Goal: Information Seeking & Learning: Learn about a topic

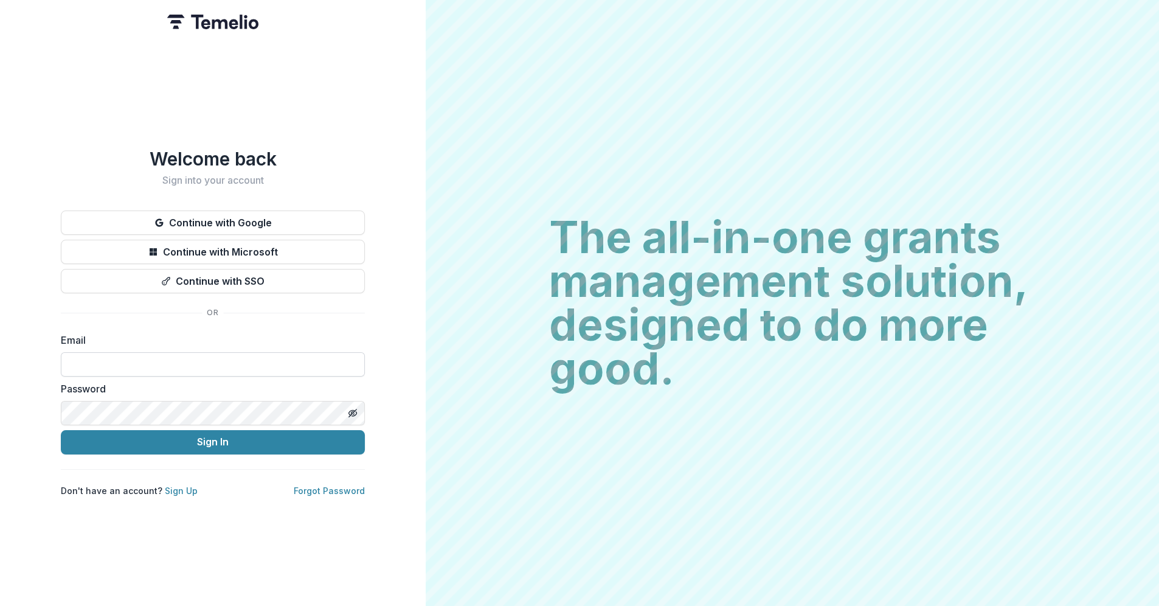
click at [87, 358] on input at bounding box center [213, 364] width 304 height 24
type input "**********"
click at [61, 430] on button "Sign In" at bounding box center [213, 442] width 304 height 24
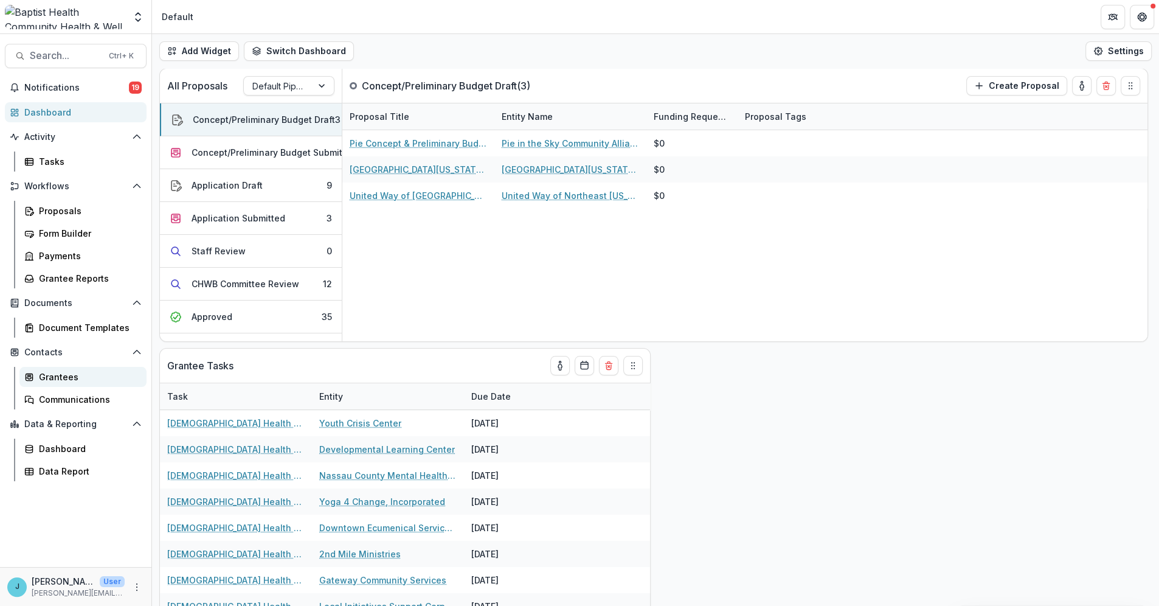
click at [50, 375] on div "Grantees" at bounding box center [88, 376] width 98 height 13
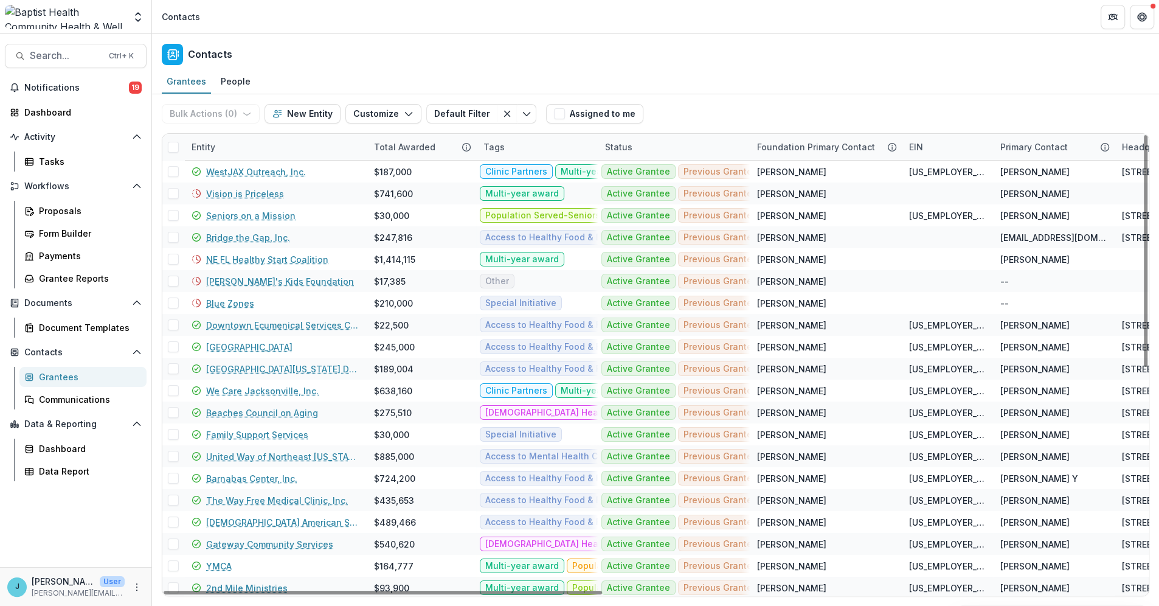
click at [216, 144] on div "Entity" at bounding box center [203, 147] width 38 height 13
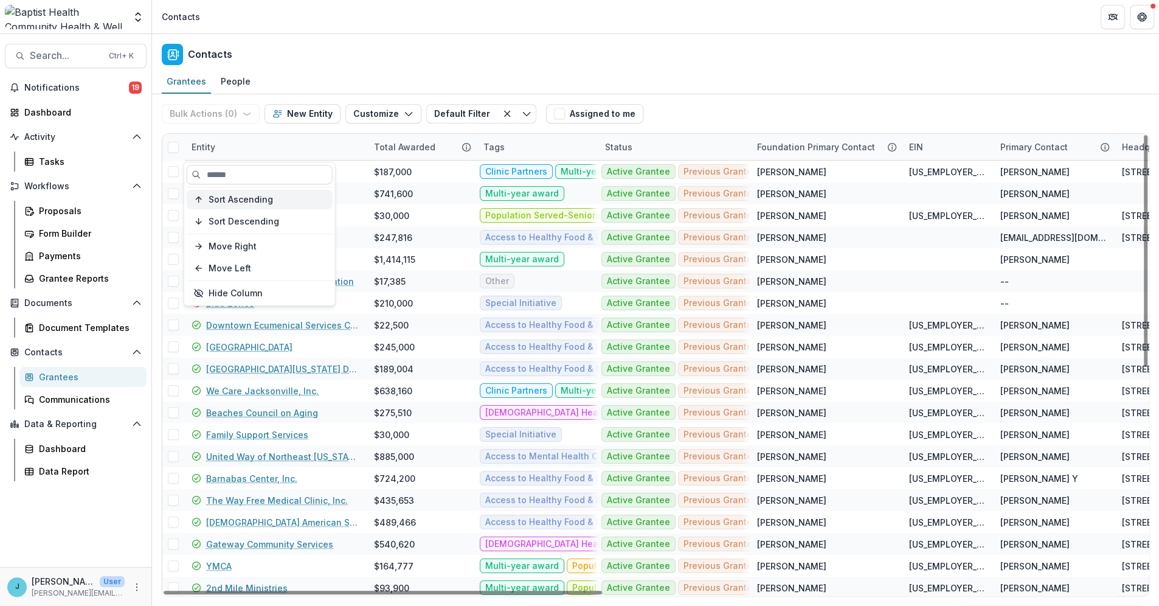
click at [249, 198] on span "Sort Ascending" at bounding box center [241, 199] width 64 height 10
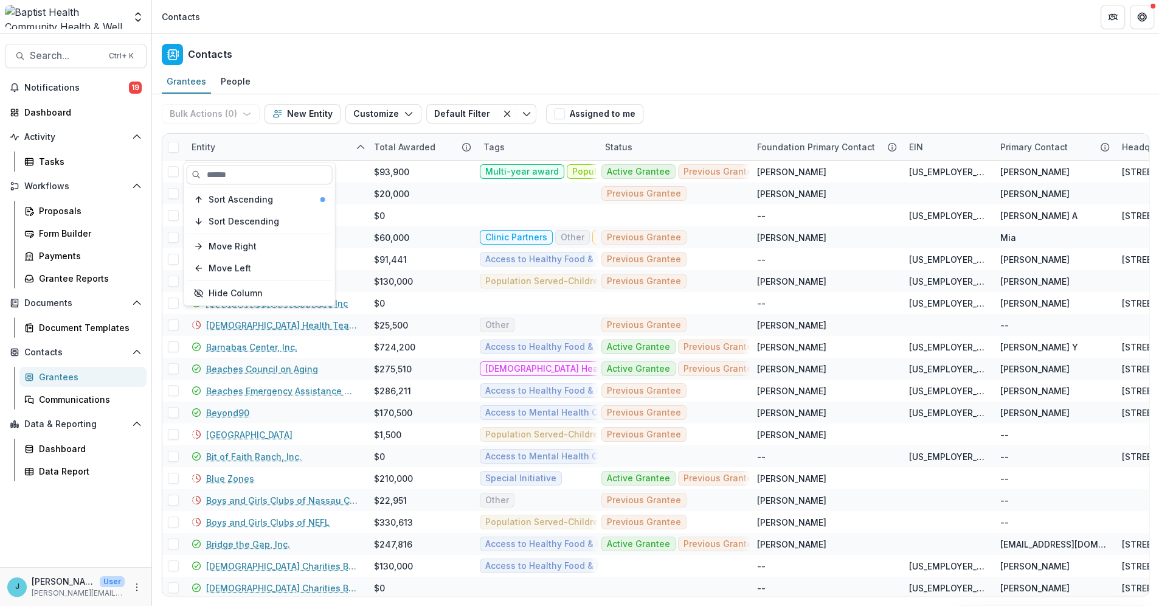
click at [383, 27] on header "Contacts" at bounding box center [655, 16] width 1007 height 33
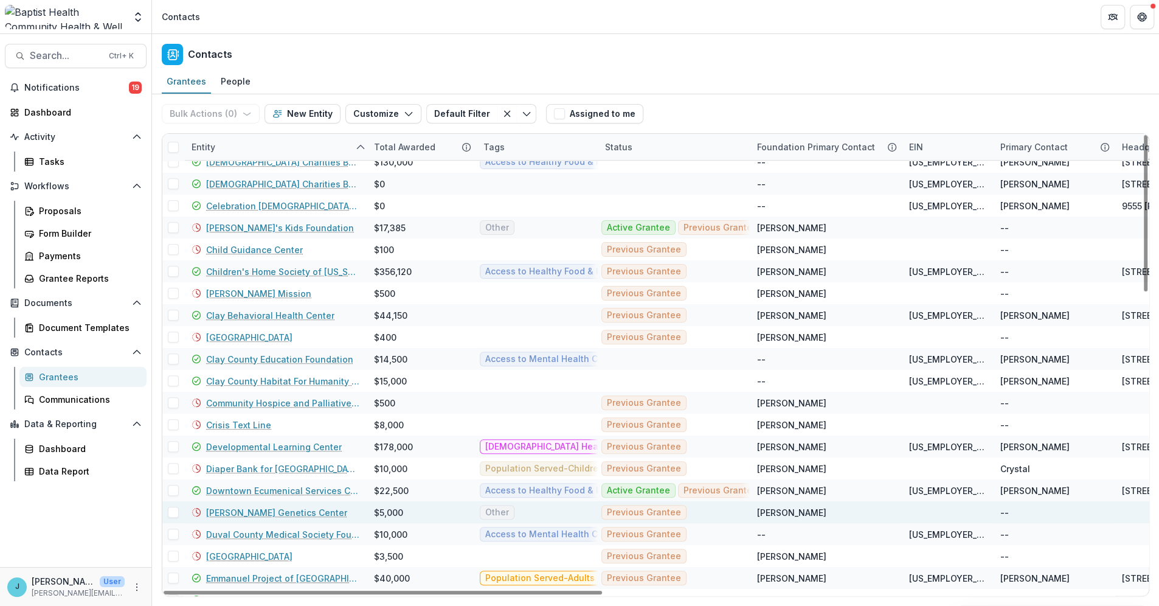
scroll to position [405, 0]
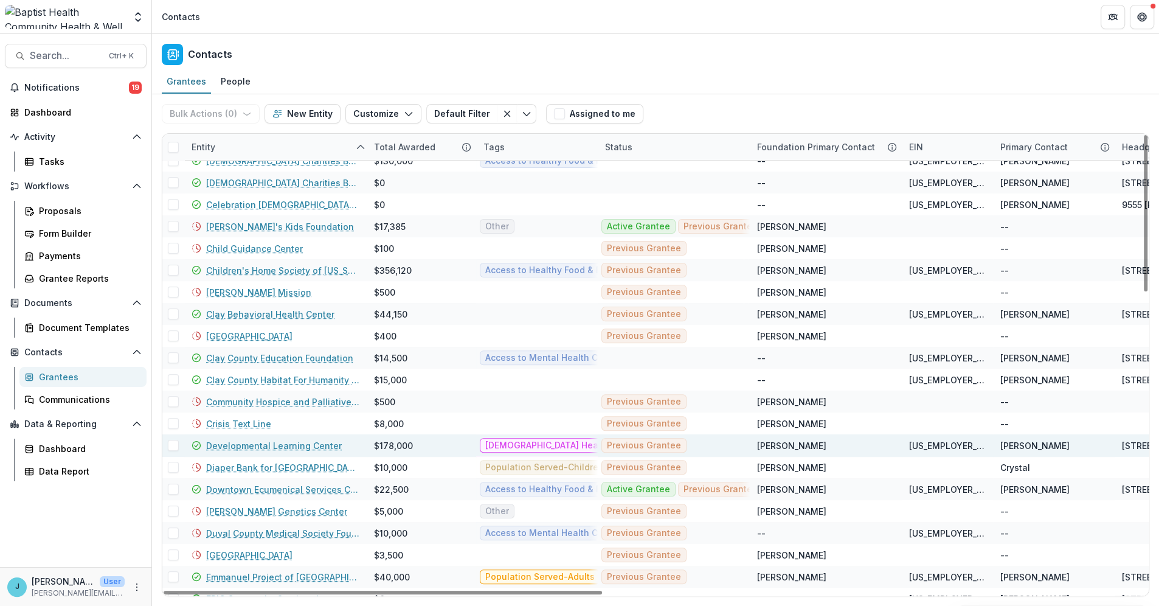
click at [238, 445] on link "Developmental Learning Center" at bounding box center [274, 445] width 136 height 13
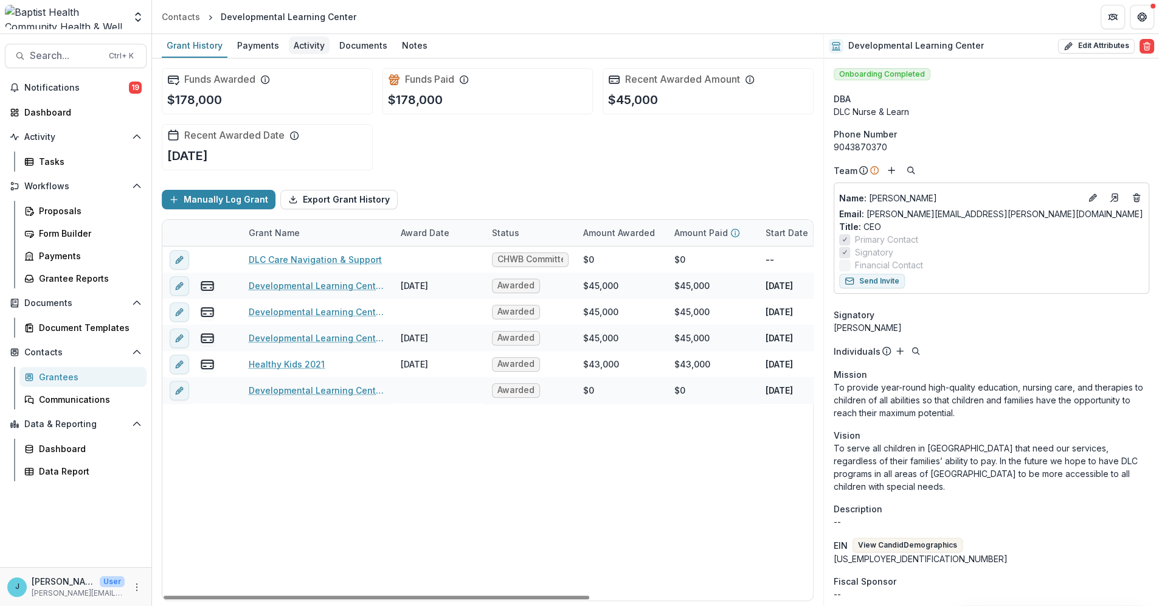
click at [309, 45] on div "Activity" at bounding box center [309, 45] width 41 height 18
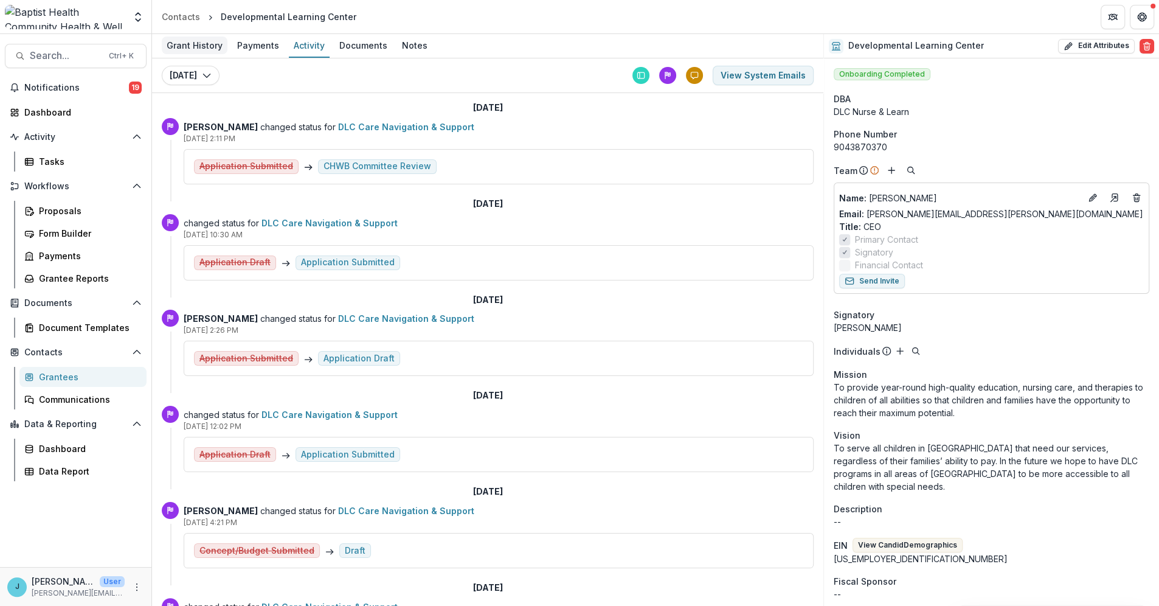
click at [187, 47] on div "Grant History" at bounding box center [195, 45] width 66 height 18
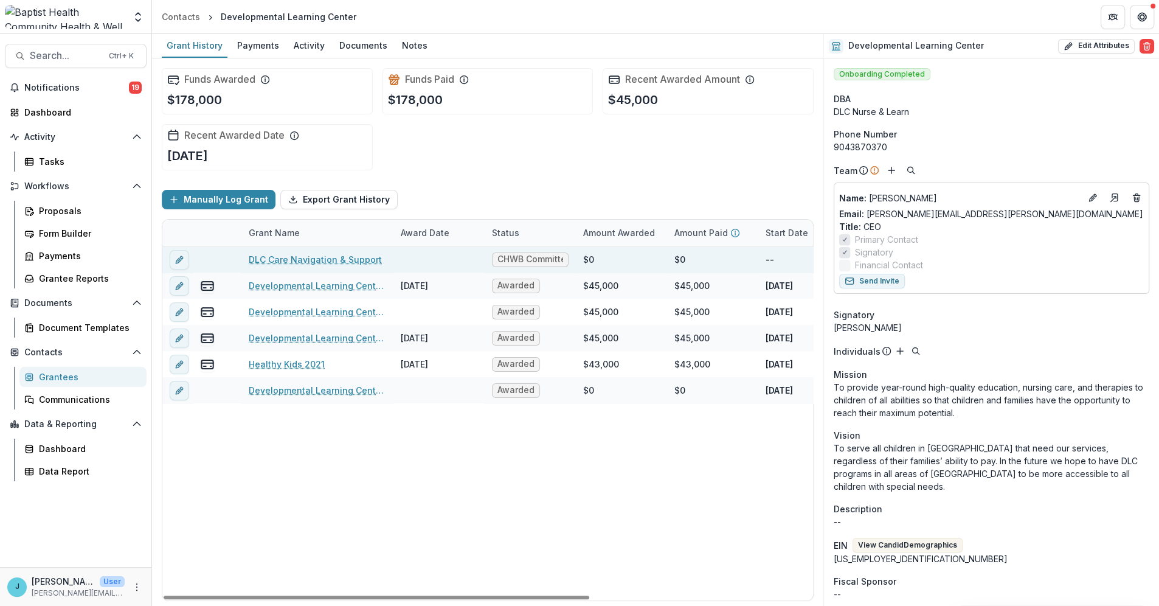
click at [273, 263] on link "DLC Care Navigation & Support" at bounding box center [315, 259] width 133 height 13
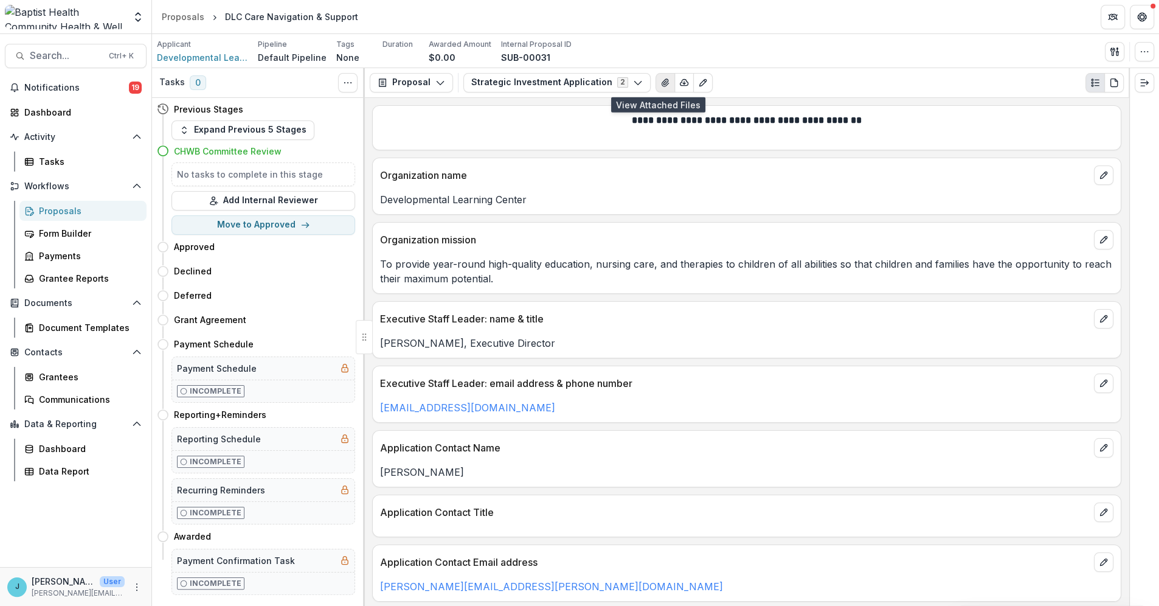
click at [661, 78] on icon "View Attached Files" at bounding box center [666, 83] width 10 height 10
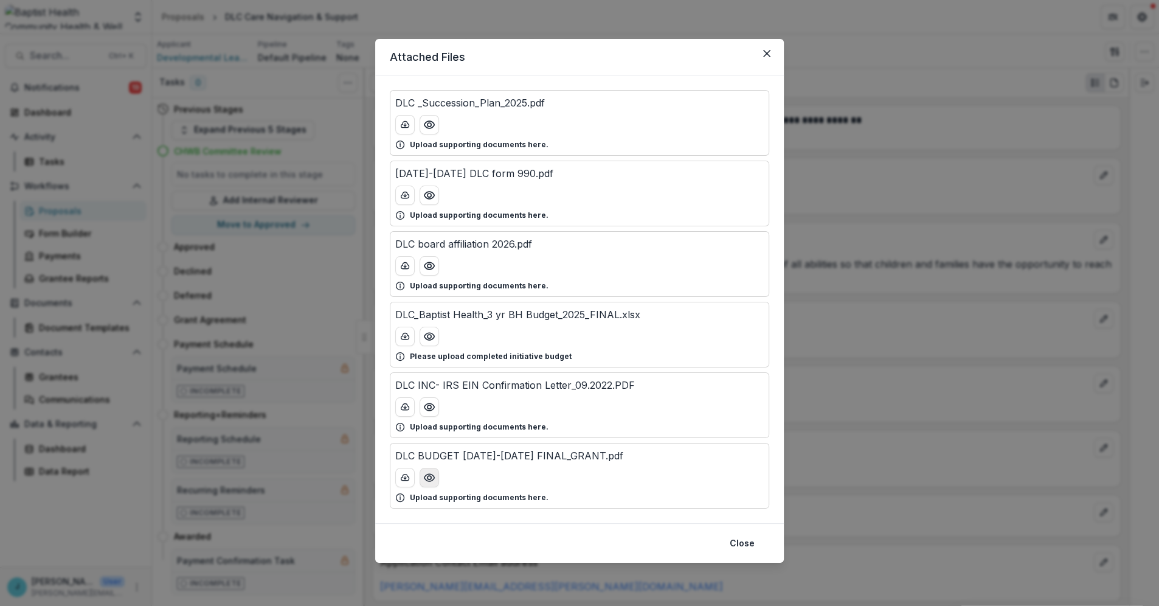
click at [428, 478] on circle "Preview DLC BUDGET 2025-2026 FINAL_GRANT.pdf" at bounding box center [430, 478] width 4 height 4
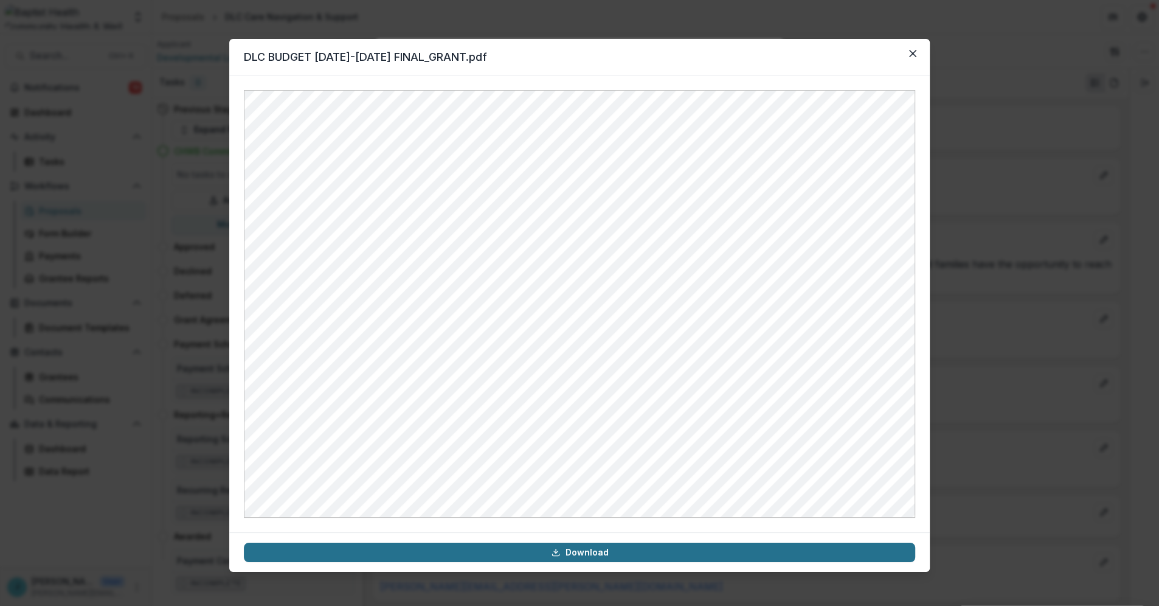
click at [585, 549] on link "Download" at bounding box center [580, 552] width 672 height 19
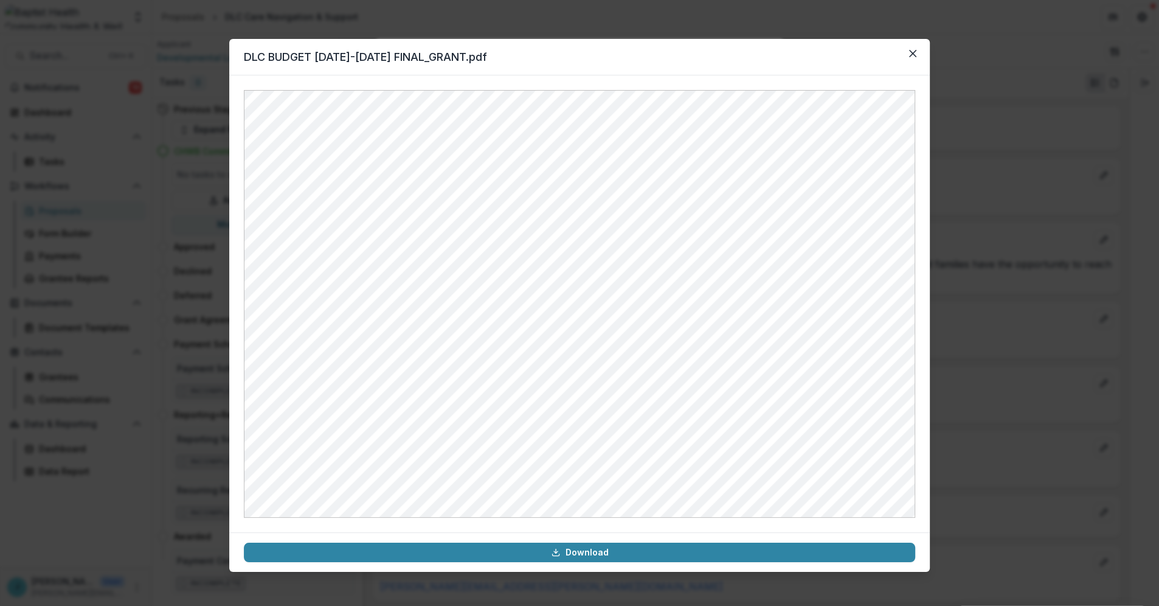
drag, startPoint x: 1019, startPoint y: 168, endPoint x: 984, endPoint y: 132, distance: 50.3
click at [1020, 169] on div "DLC BUDGET [DATE]-[DATE] FINAL_GRANT.pdf Download" at bounding box center [579, 303] width 1159 height 606
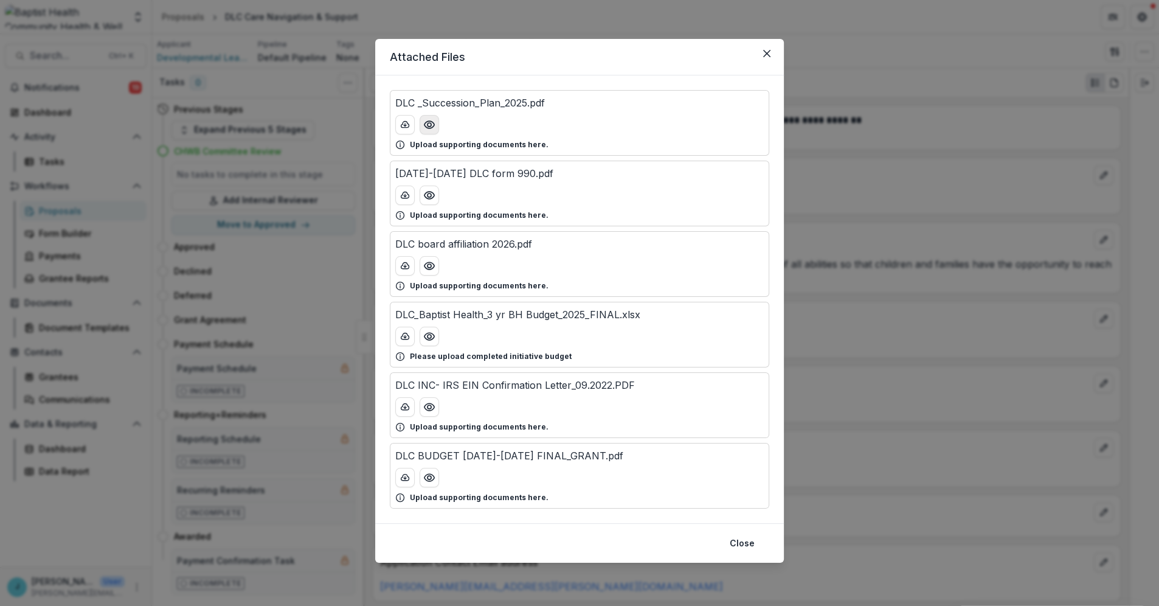
click at [431, 127] on icon "Preview DLC _Succession_Plan_2025.pdf" at bounding box center [430, 124] width 10 height 7
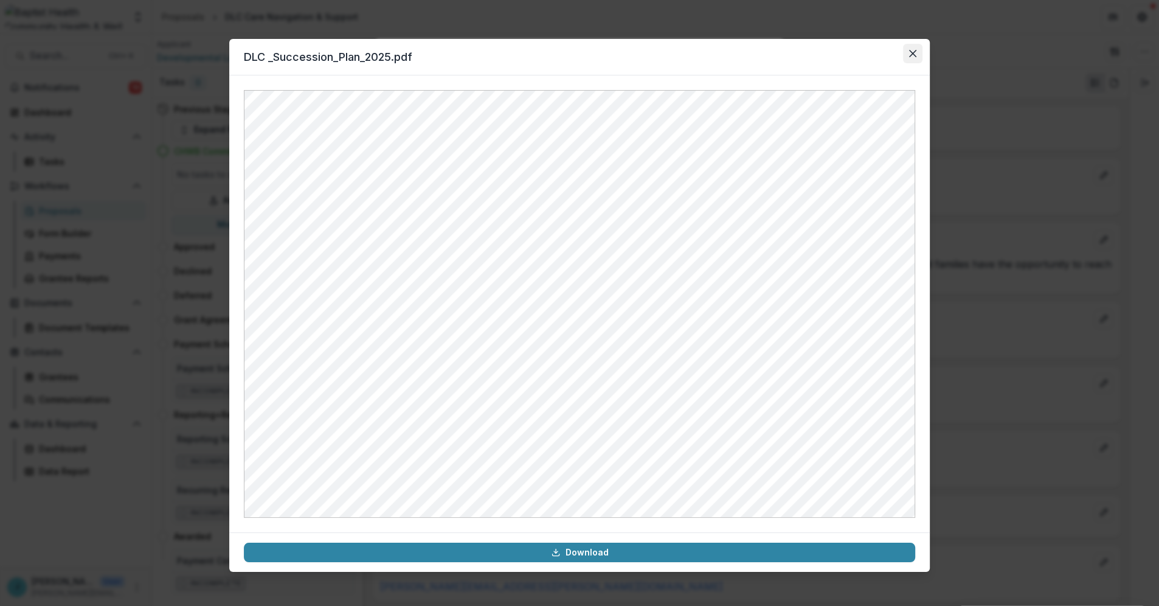
click at [909, 54] on icon "Close" at bounding box center [912, 53] width 7 height 7
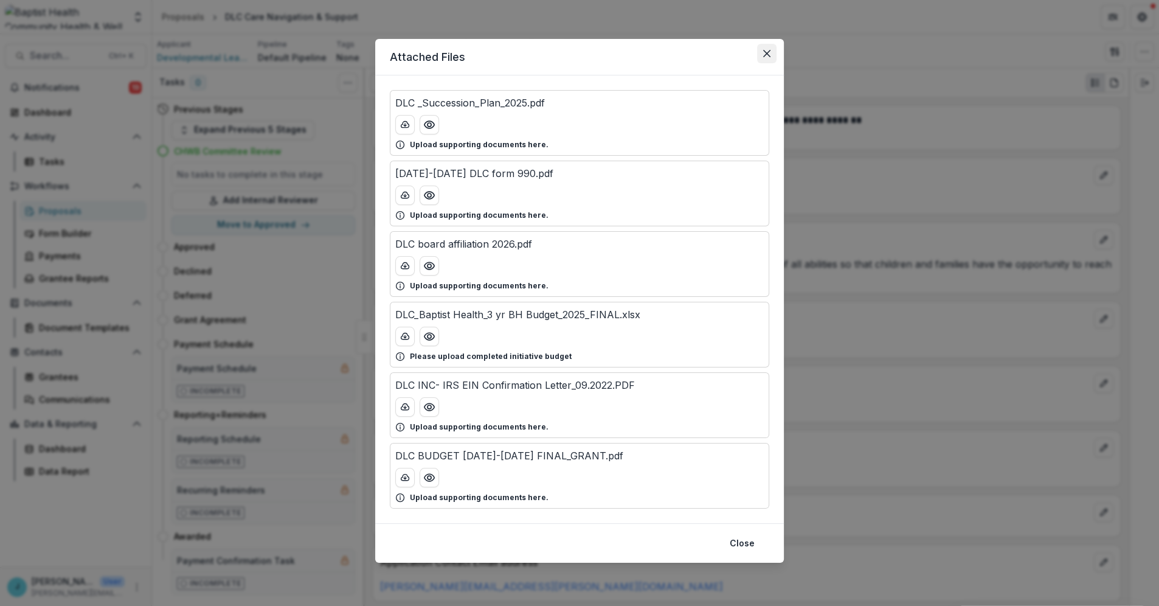
click at [768, 49] on button "Close" at bounding box center [766, 53] width 19 height 19
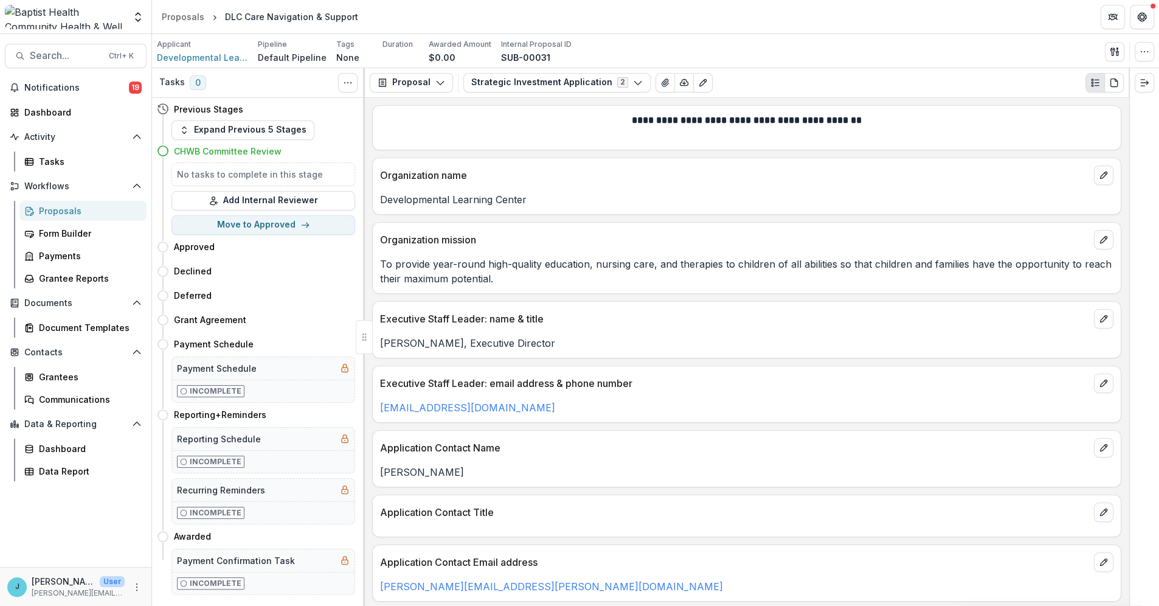
click at [54, 210] on div "Proposals" at bounding box center [88, 210] width 98 height 13
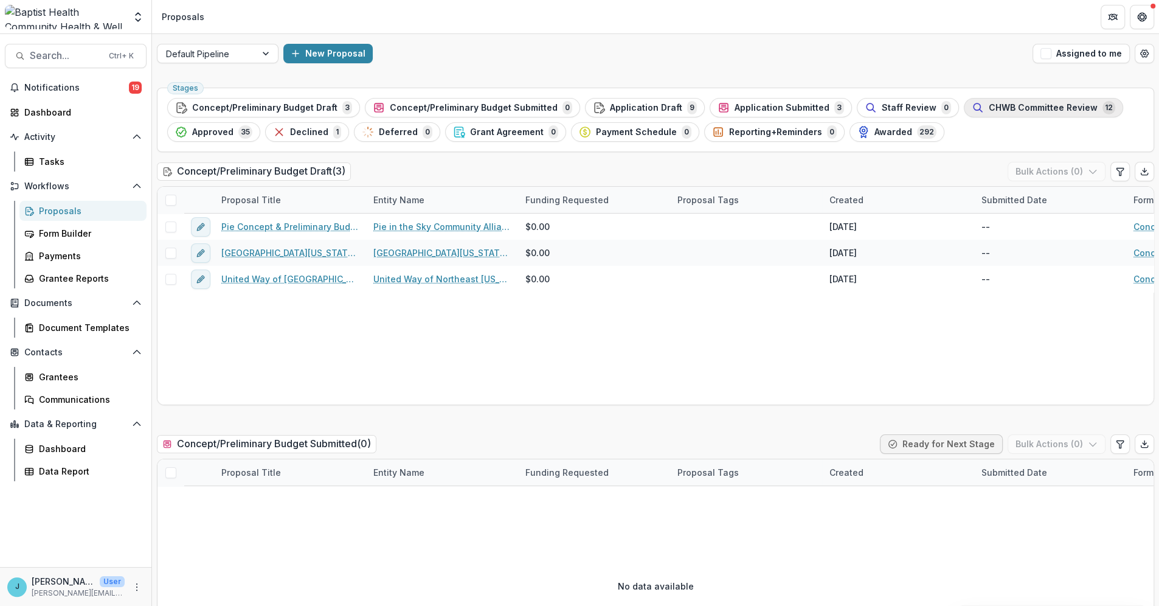
click at [1000, 108] on span "CHWB Committee Review" at bounding box center [1043, 108] width 109 height 10
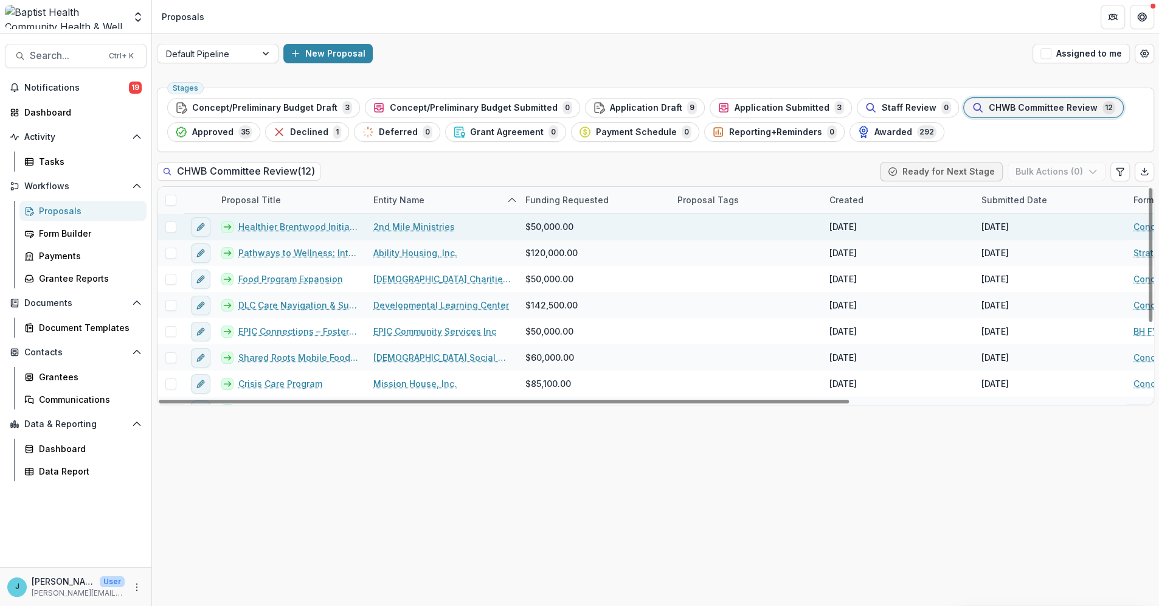
click at [292, 226] on link "Healthier Brentwood Initiatives" at bounding box center [298, 226] width 120 height 13
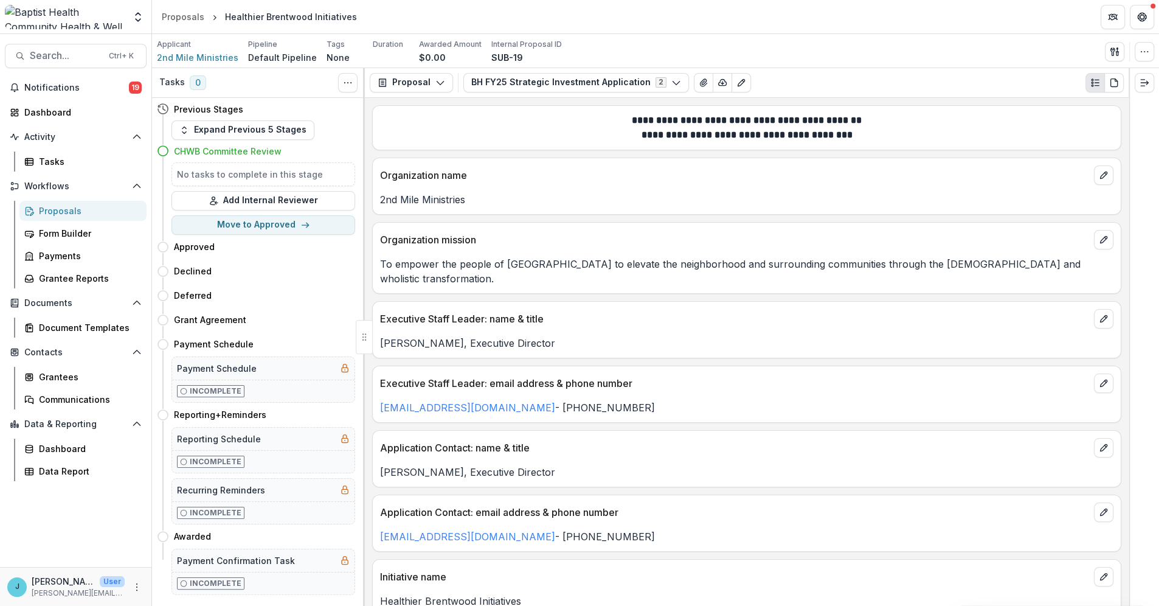
click at [64, 209] on div "Proposals" at bounding box center [88, 210] width 98 height 13
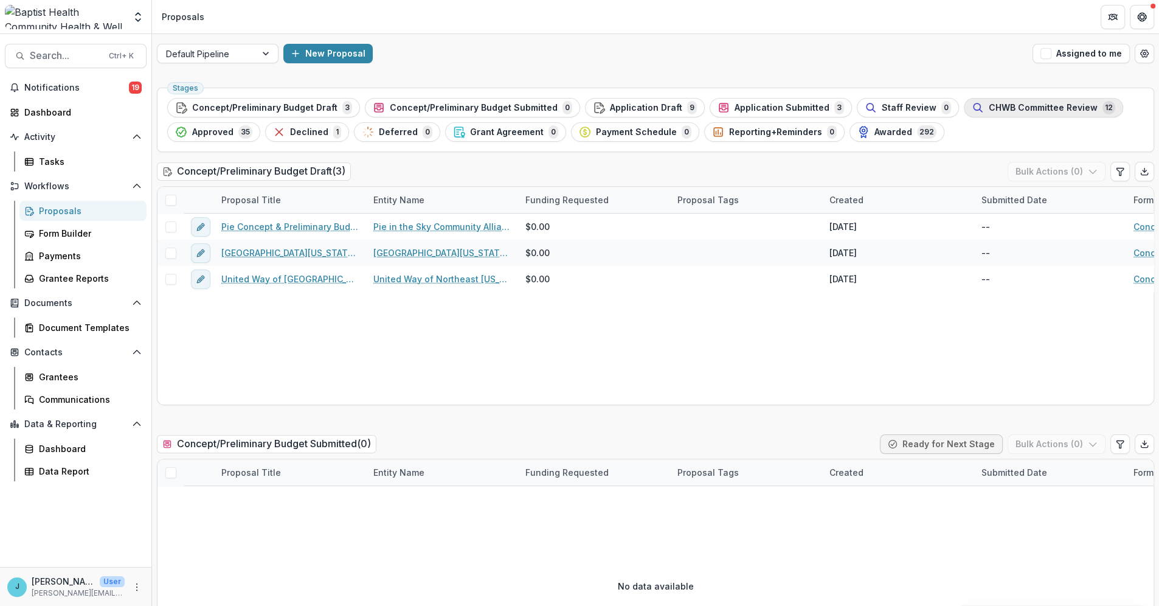
click at [989, 108] on span "CHWB Committee Review" at bounding box center [1043, 108] width 109 height 10
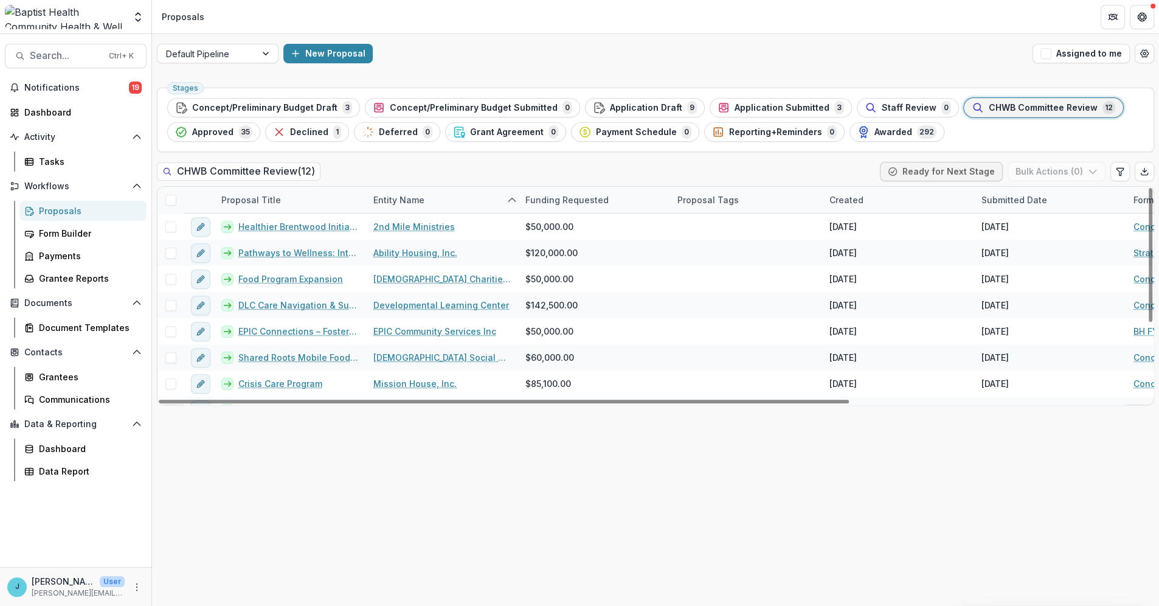
click at [402, 196] on div "Entity Name" at bounding box center [399, 199] width 66 height 13
click at [400, 251] on span "Sort Ascending" at bounding box center [423, 253] width 64 height 10
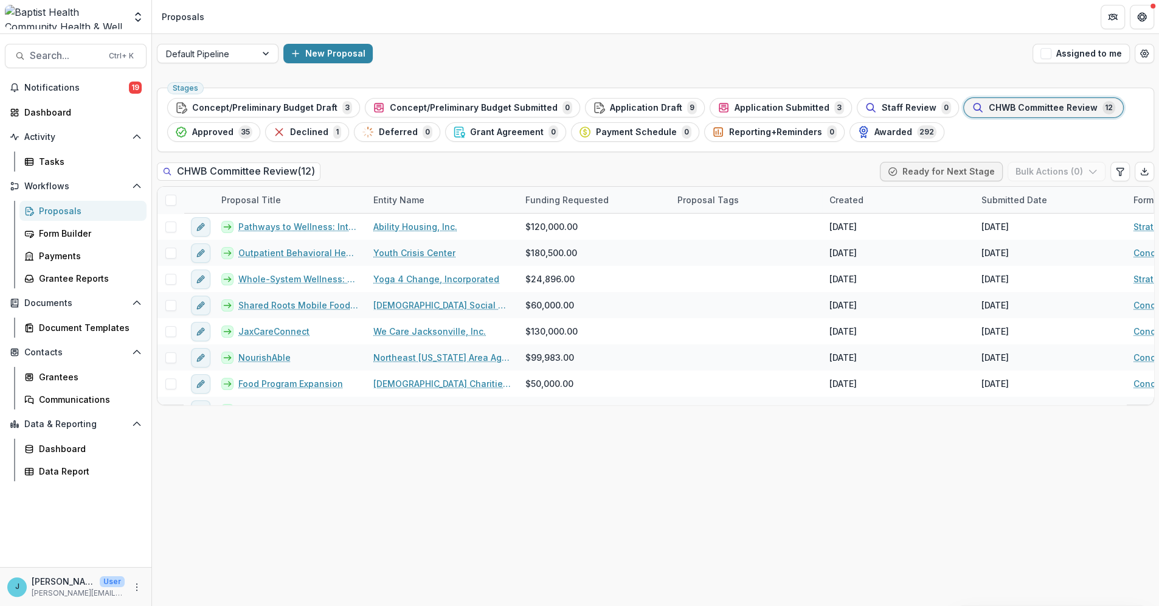
click at [444, 153] on div "Stages Concept/Preliminary Budget Draft 3 Concept/Preliminary Budget Submitted …" at bounding box center [655, 344] width 1007 height 523
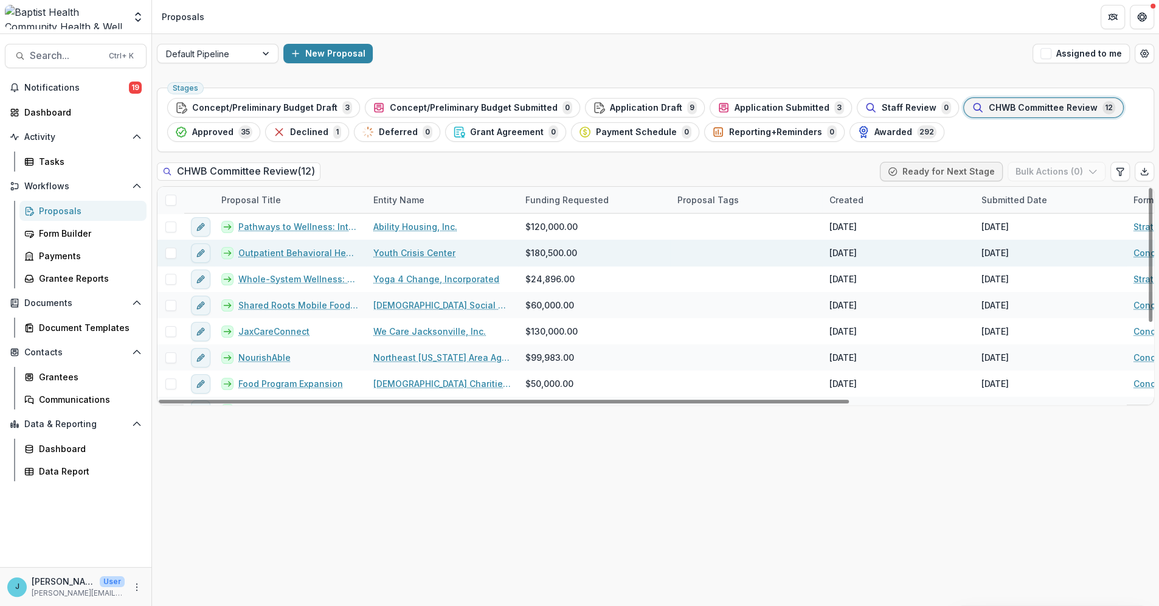
click at [297, 252] on link "Outpatient Behavioral Health Expansion" at bounding box center [298, 252] width 120 height 13
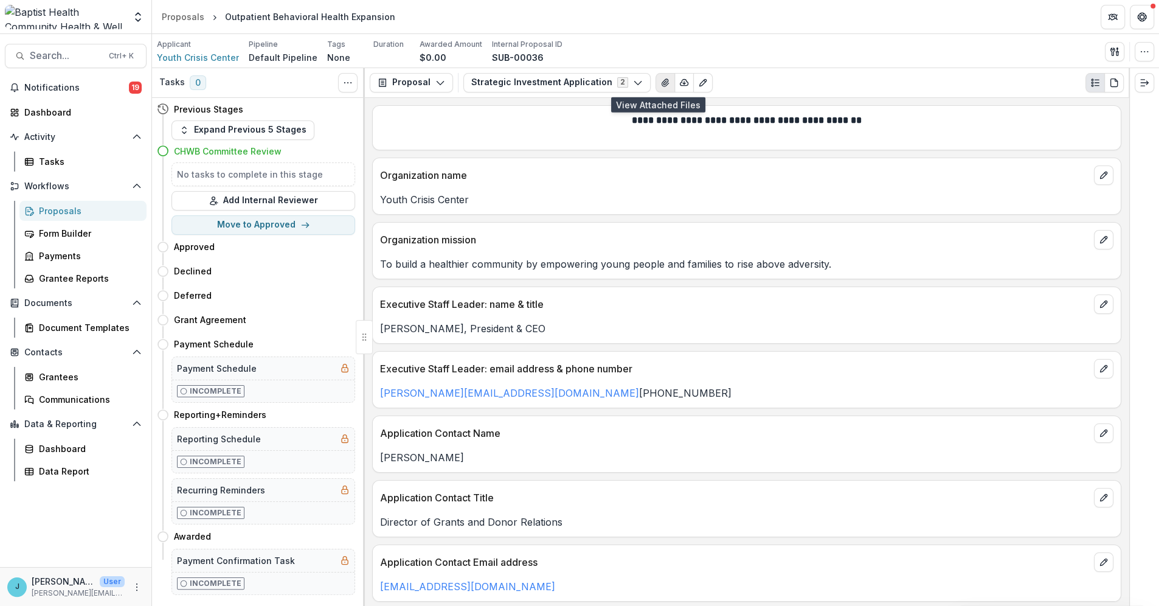
click at [662, 83] on icon "View Attached Files" at bounding box center [665, 82] width 7 height 7
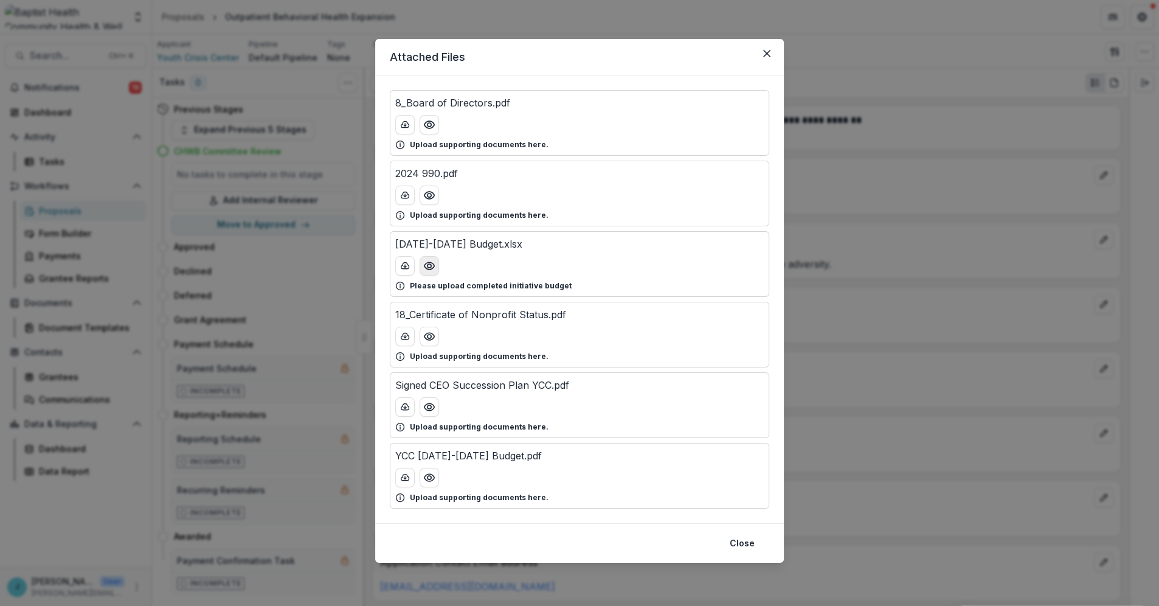
click at [430, 263] on icon "Preview 2025-2027 Budget.xlsx" at bounding box center [429, 266] width 12 height 12
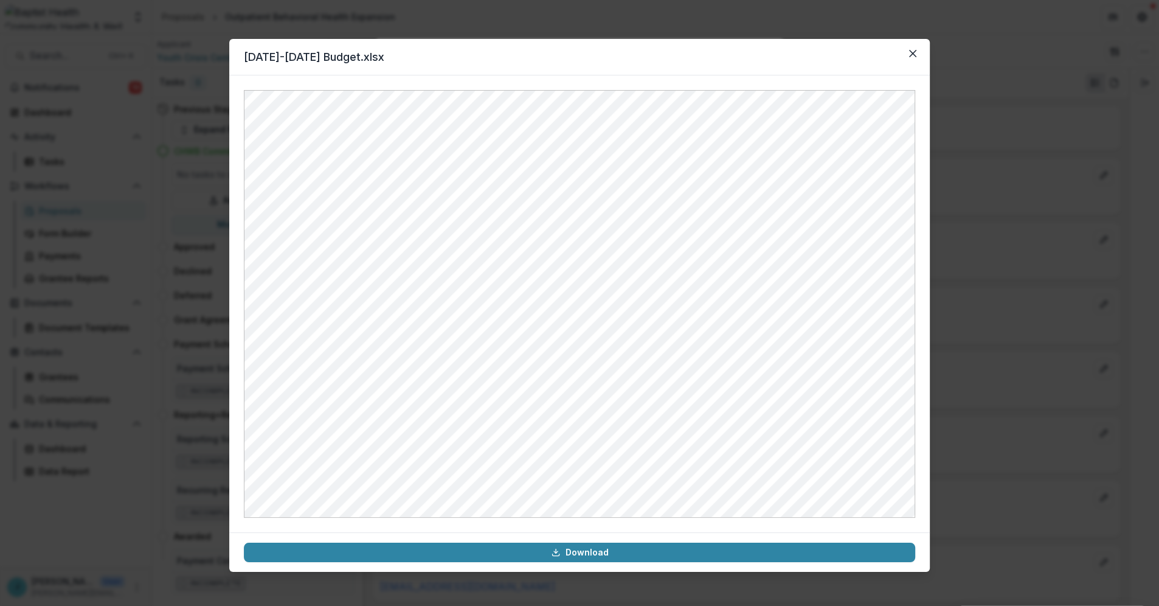
click at [731, 69] on header "[DATE]-[DATE] Budget.xlsx" at bounding box center [579, 57] width 701 height 36
click at [912, 55] on icon "Close" at bounding box center [912, 53] width 7 height 7
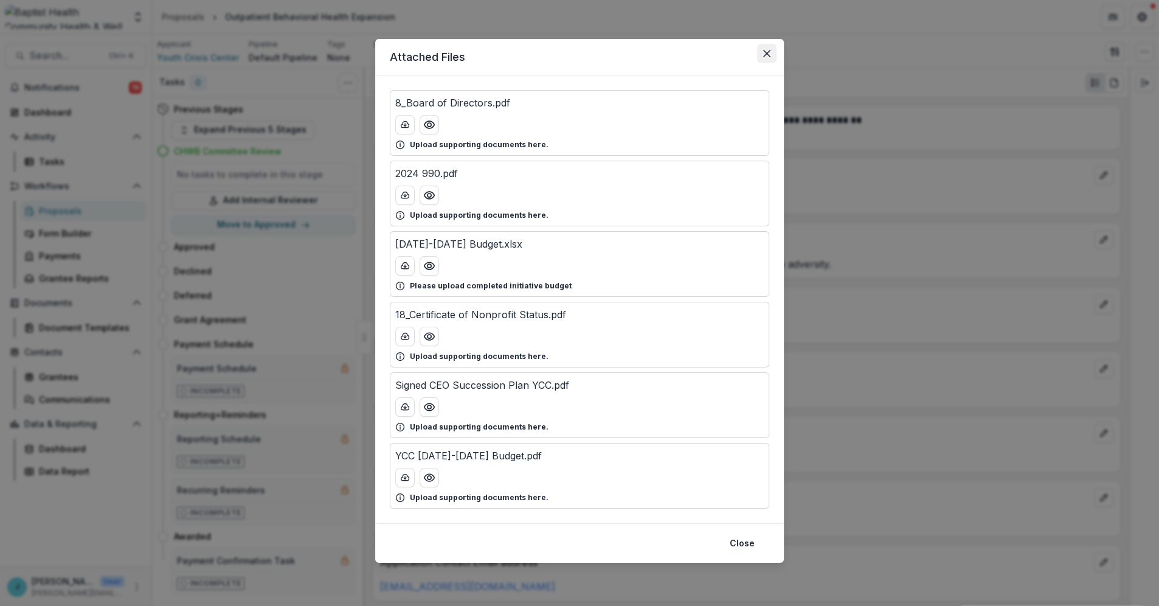
click at [767, 50] on icon "Close" at bounding box center [766, 53] width 7 height 7
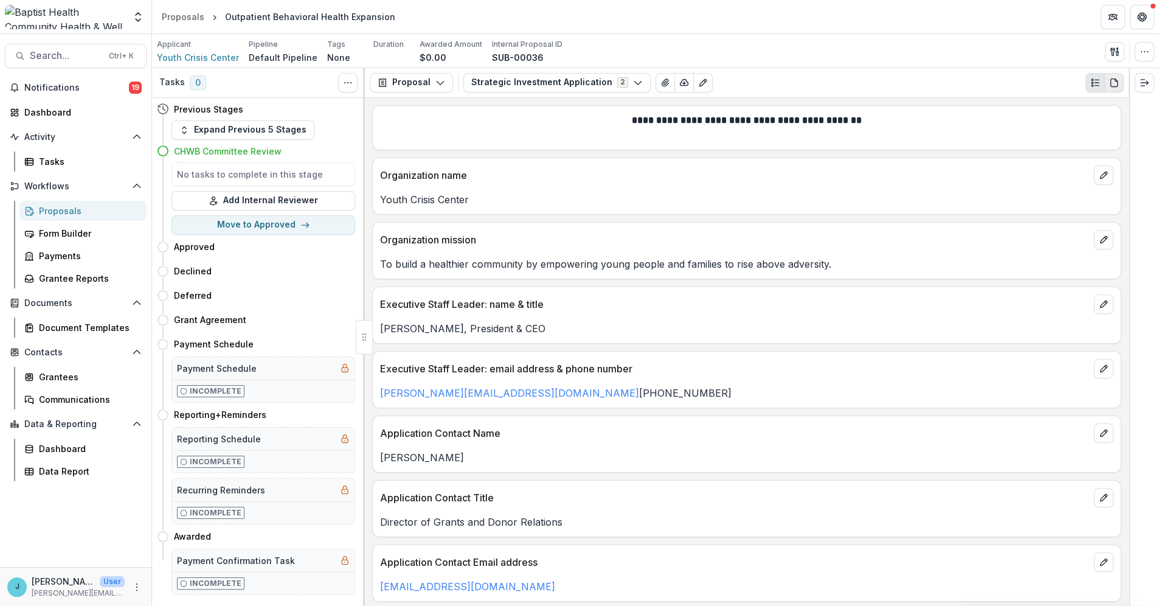
click at [1115, 82] on icon "PDF view" at bounding box center [1115, 83] width 10 height 10
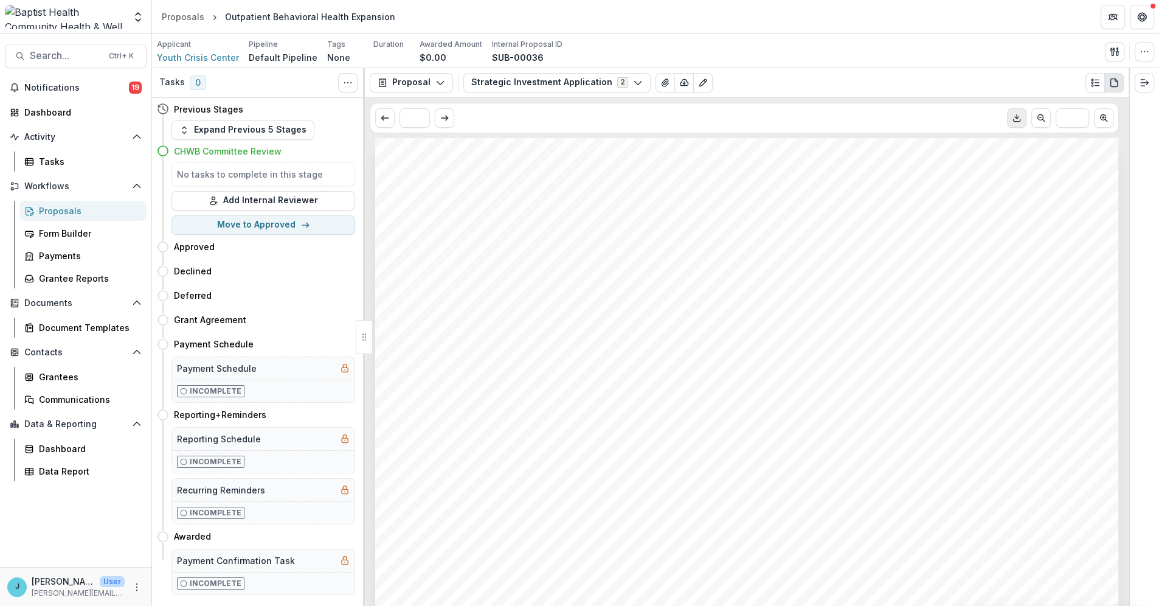
click at [1016, 116] on icon "Download PDF" at bounding box center [1017, 118] width 10 height 10
click at [661, 82] on icon "View Attached Files" at bounding box center [666, 83] width 10 height 10
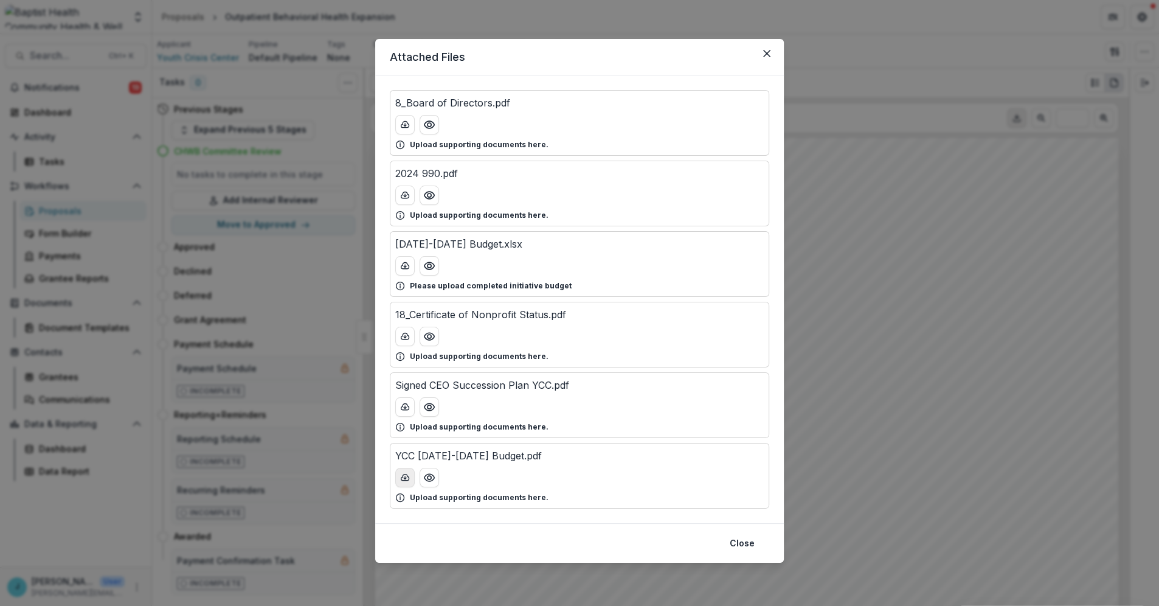
click at [404, 477] on icon "download-button" at bounding box center [405, 478] width 10 height 10
click at [403, 478] on icon "download-button" at bounding box center [405, 478] width 10 height 10
drag, startPoint x: 766, startPoint y: 50, endPoint x: 751, endPoint y: 50, distance: 15.2
click at [765, 50] on icon "Close" at bounding box center [766, 53] width 7 height 7
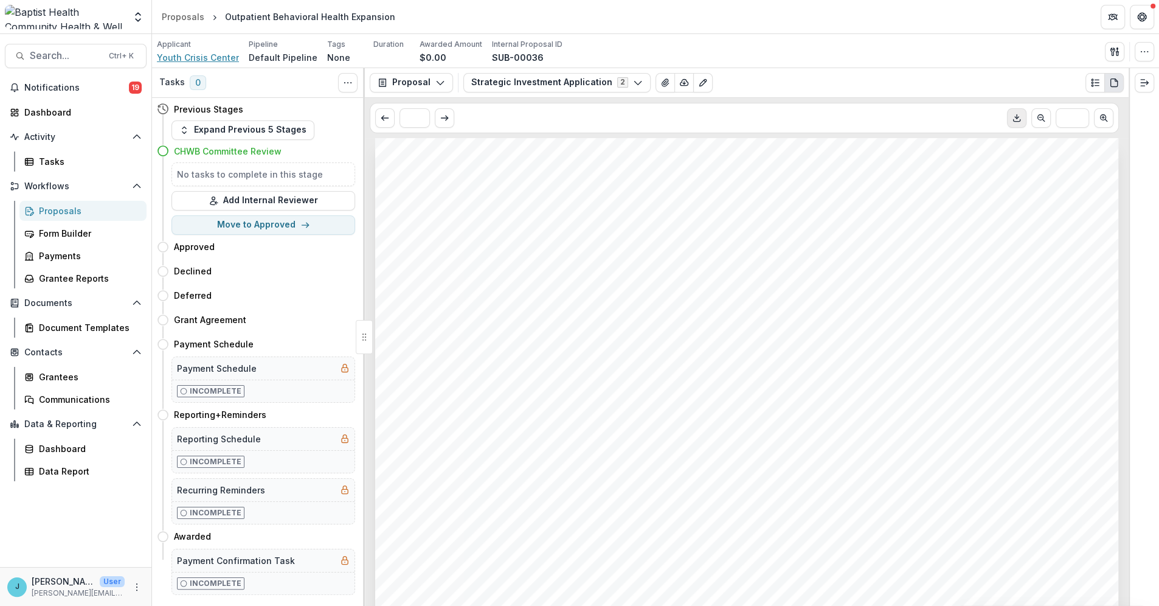
click at [196, 56] on span "Youth Crisis Center" at bounding box center [198, 57] width 82 height 13
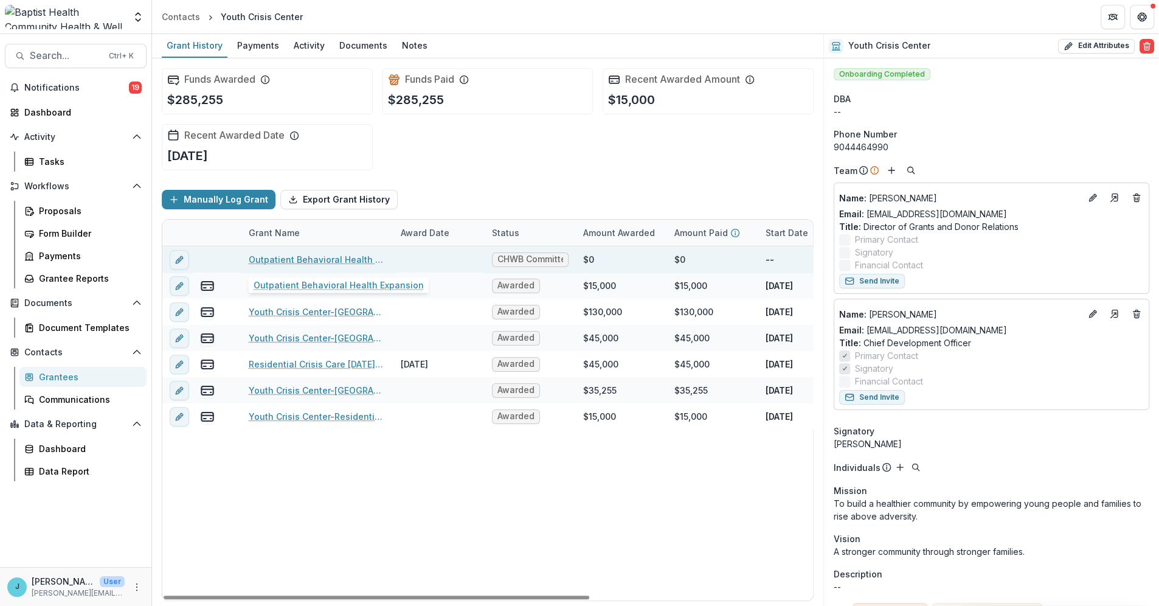
click at [279, 259] on link "Outpatient Behavioral Health Expansion" at bounding box center [317, 259] width 137 height 13
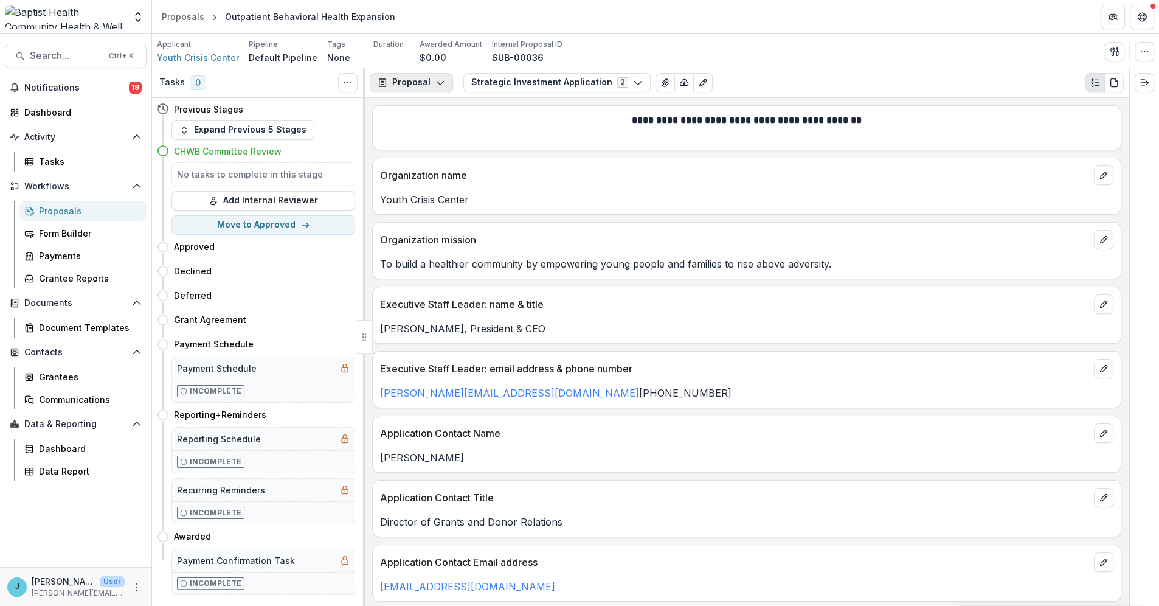
click at [417, 78] on button "Proposal" at bounding box center [411, 82] width 83 height 19
click at [218, 58] on span "Youth Crisis Center" at bounding box center [198, 57] width 82 height 13
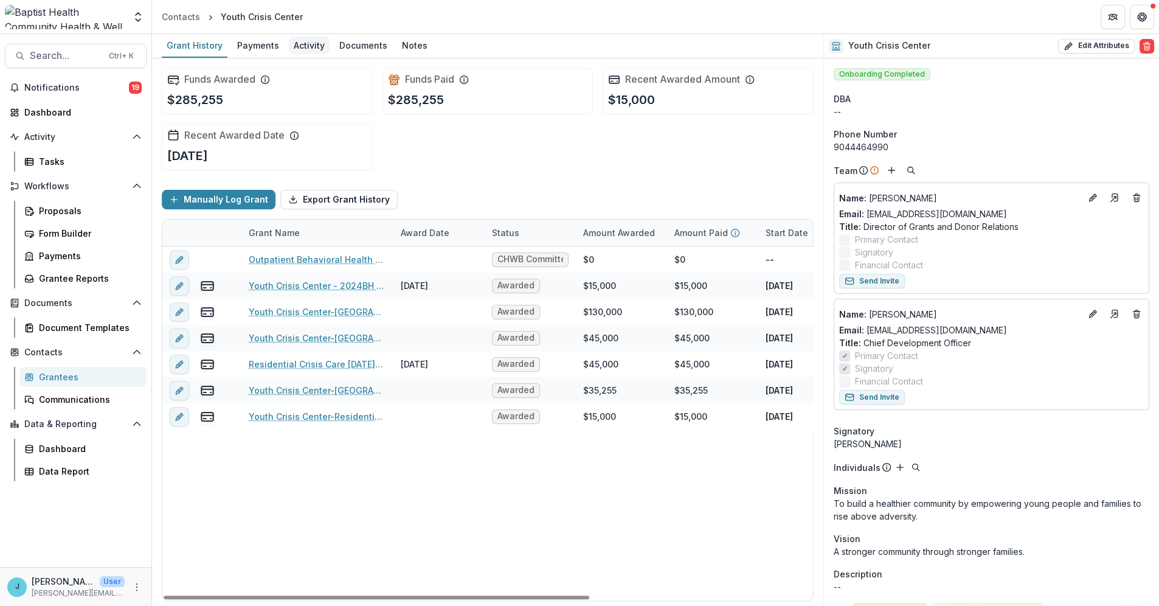
click at [301, 43] on div "Activity" at bounding box center [309, 45] width 41 height 18
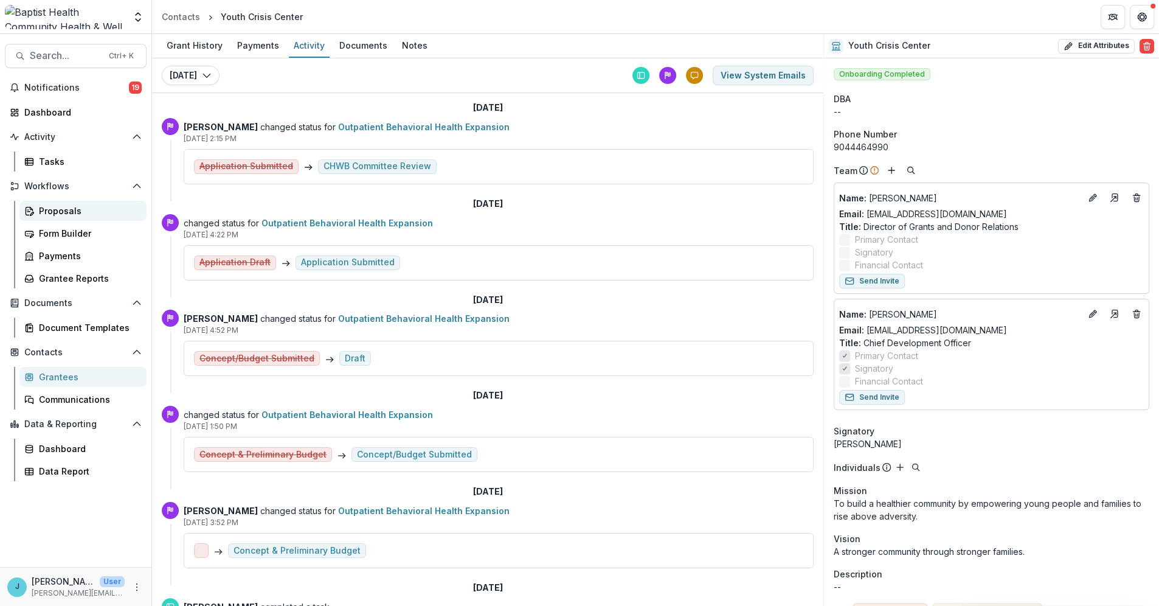
click at [47, 213] on div "Proposals" at bounding box center [88, 210] width 98 height 13
